Goal: Check status: Check status

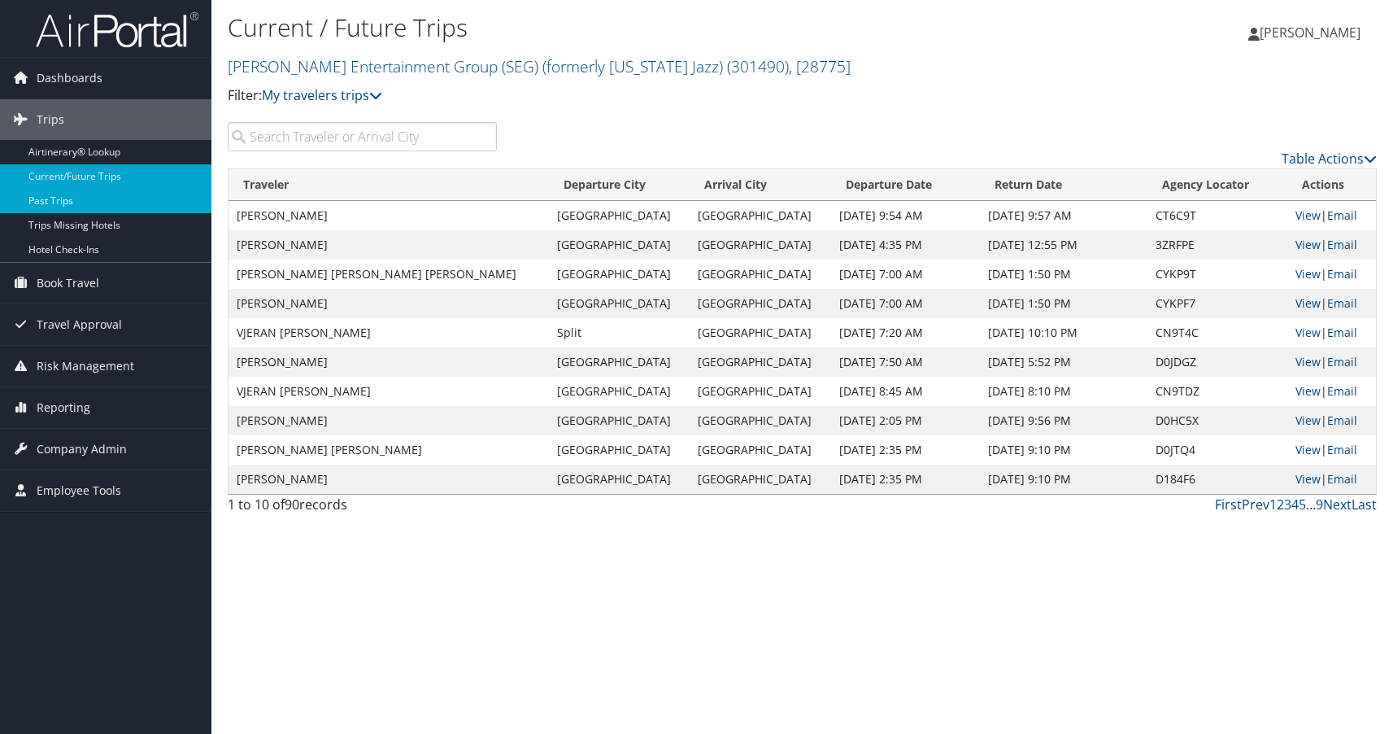
click at [46, 208] on link "Past Trips" at bounding box center [105, 201] width 211 height 24
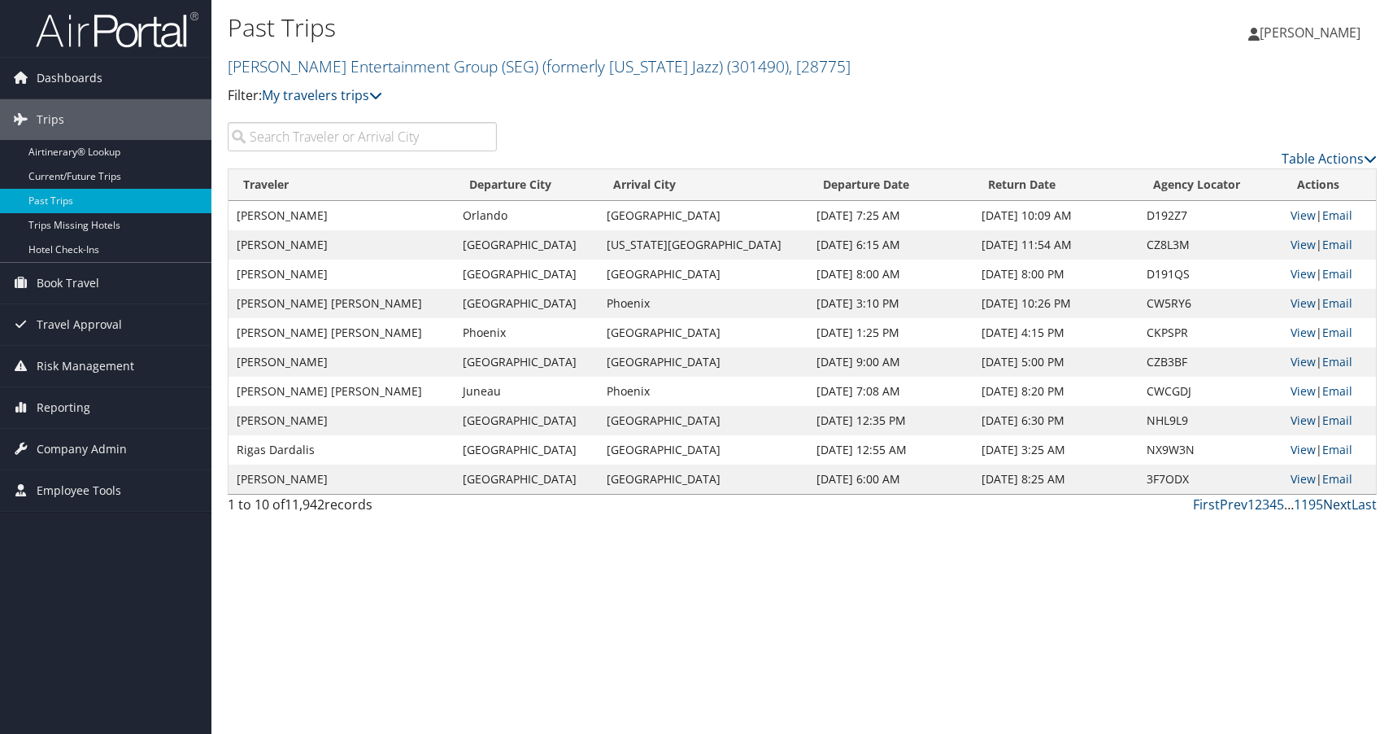
click at [1332, 504] on link "Next" at bounding box center [1337, 504] width 28 height 18
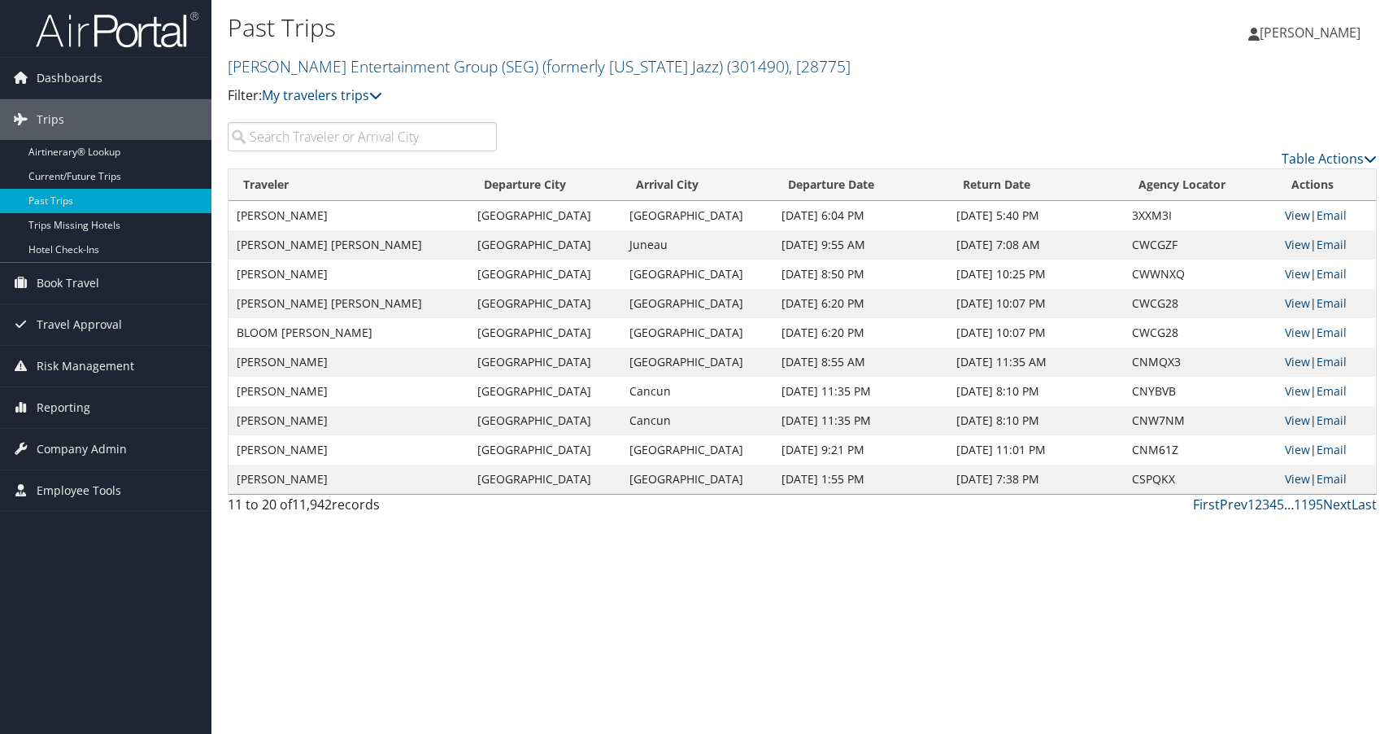
click at [1298, 212] on link "View" at bounding box center [1297, 214] width 25 height 15
click at [1291, 273] on link "View" at bounding box center [1297, 273] width 25 height 15
click at [1207, 500] on link "First" at bounding box center [1206, 504] width 27 height 18
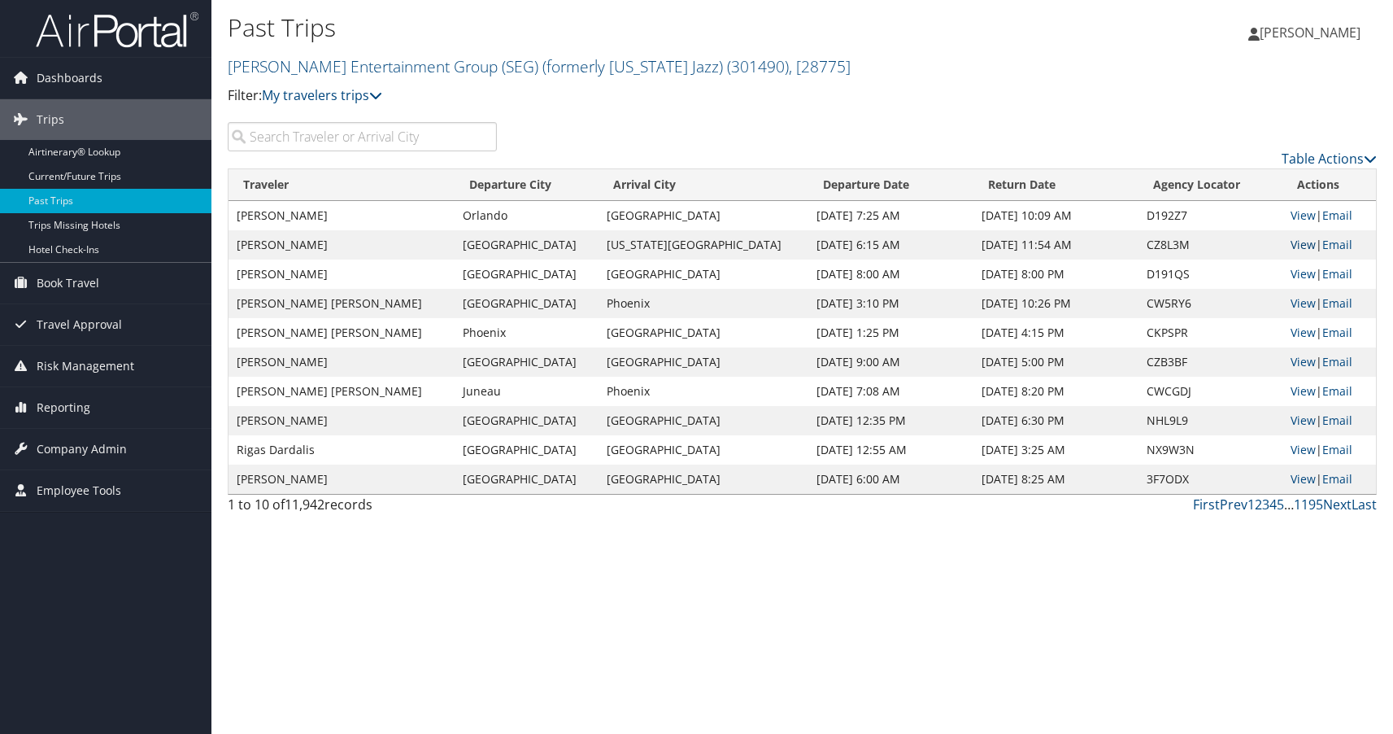
click at [1296, 241] on link "View" at bounding box center [1303, 244] width 25 height 15
